Goal: Information Seeking & Learning: Learn about a topic

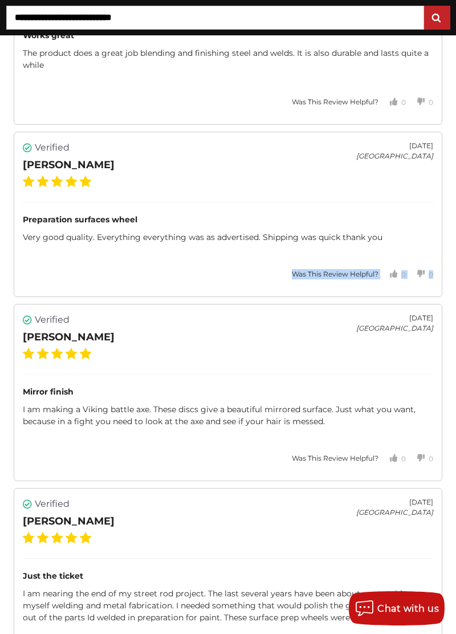
scroll to position [3047, 0]
click at [433, 588] on div "I am nearing the end of my street rod project. The last several years have been…" at bounding box center [228, 605] width 410 height 36
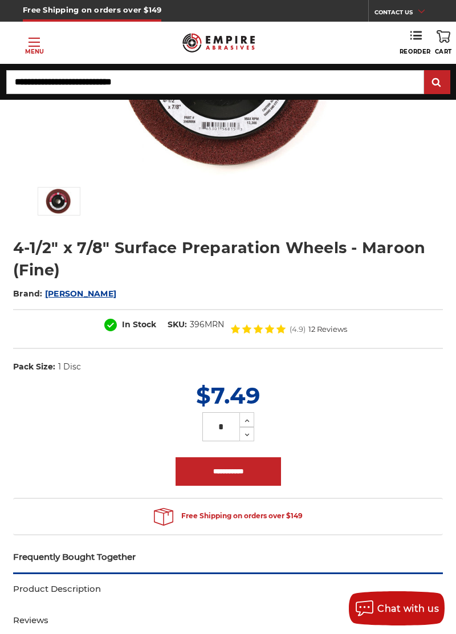
scroll to position [0, 0]
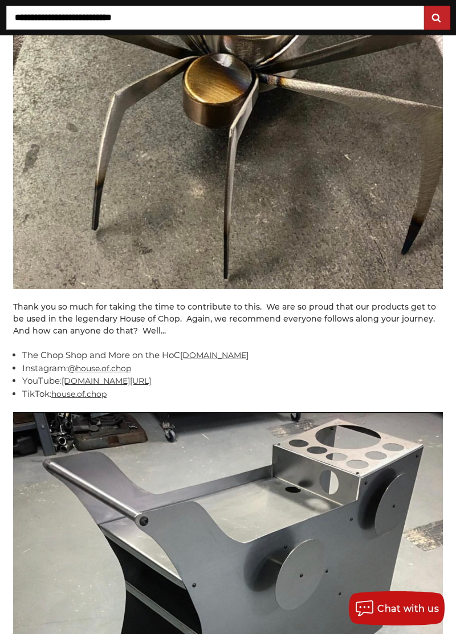
scroll to position [6915, 0]
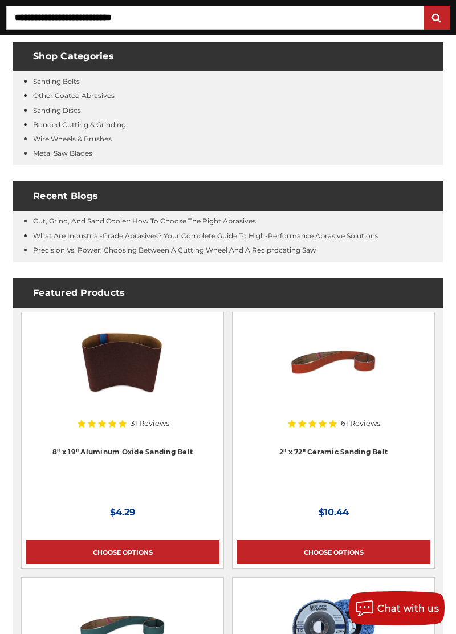
scroll to position [9046, 0]
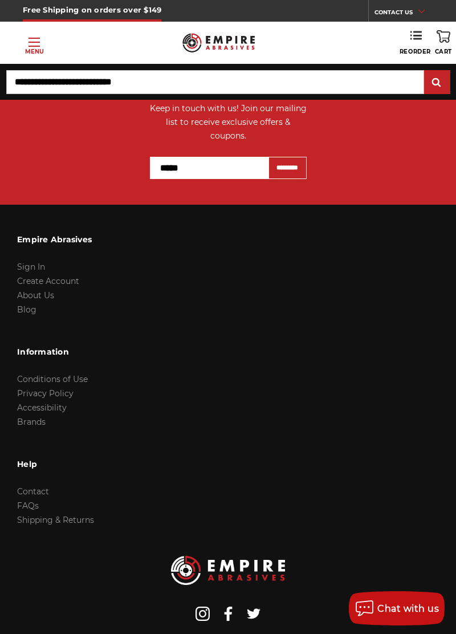
click at [428, 551] on div at bounding box center [228, 589] width 456 height 101
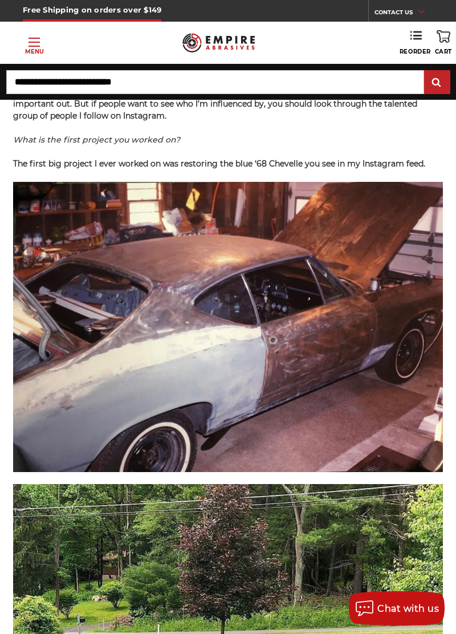
scroll to position [3562, 0]
